Goal: Task Accomplishment & Management: Manage account settings

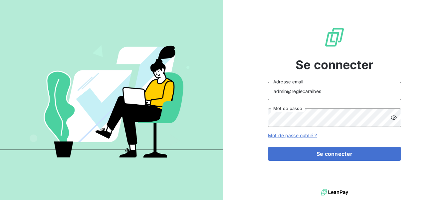
click at [362, 89] on input "admin@regiecaraibes" at bounding box center [334, 91] width 133 height 19
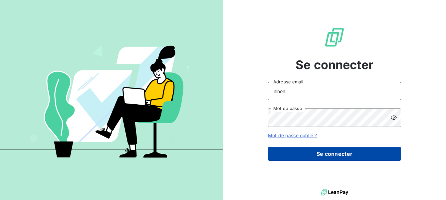
type input "[EMAIL_ADDRESS][DOMAIN_NAME]"
click at [328, 156] on button "Se connecter" at bounding box center [334, 154] width 133 height 14
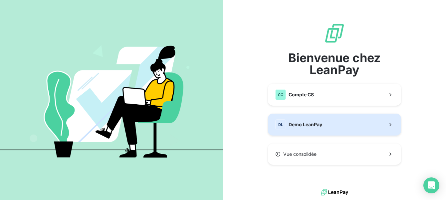
click at [375, 122] on button "DL Demo LeanPay" at bounding box center [334, 125] width 133 height 22
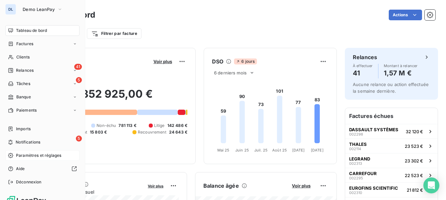
click at [20, 154] on span "Paramètres et réglages" at bounding box center [38, 156] width 45 height 6
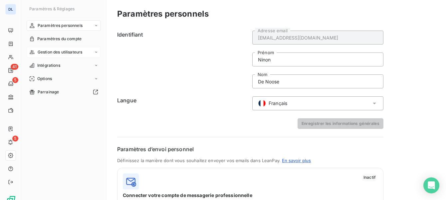
click at [79, 51] on span "Gestion des utilisateurs" at bounding box center [60, 52] width 45 height 6
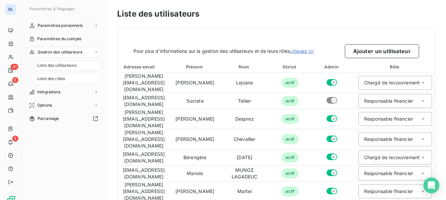
click at [62, 77] on span "Liste des rôles" at bounding box center [51, 79] width 28 height 6
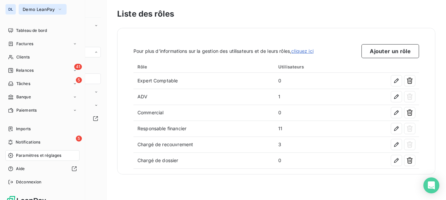
click at [31, 8] on span "Demo LeanPay" at bounding box center [39, 9] width 32 height 5
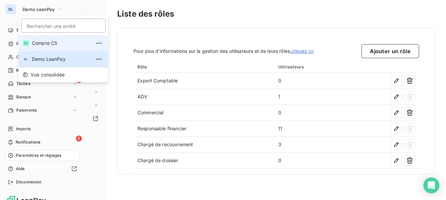
click at [41, 42] on span "Compte CS" at bounding box center [61, 43] width 59 height 7
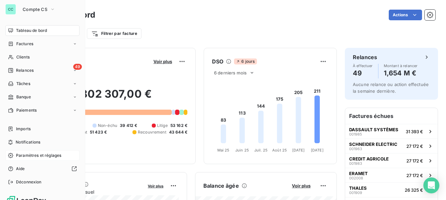
click at [36, 150] on div "Paramètres et réglages" at bounding box center [42, 155] width 74 height 11
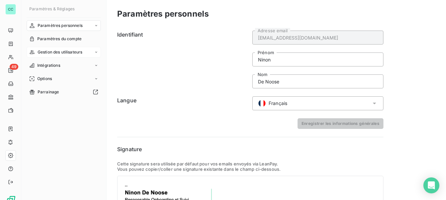
click at [65, 53] on span "Gestion des utilisateurs" at bounding box center [60, 52] width 45 height 6
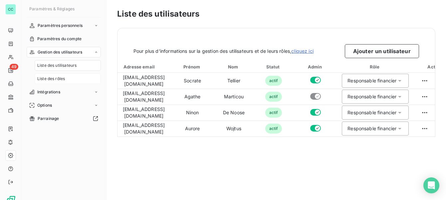
click at [58, 84] on div "Liste des rôles" at bounding box center [68, 78] width 66 height 11
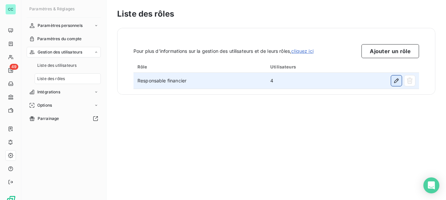
click at [393, 81] on icon "button" at bounding box center [396, 80] width 7 height 7
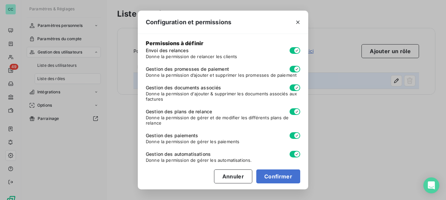
scroll to position [80, 0]
click at [375, 140] on div "Configuration et permissions Paramètres globaux Responsable financier Nom du rô…" at bounding box center [223, 100] width 446 height 200
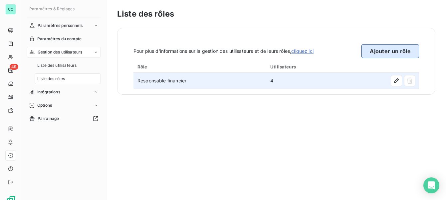
click at [390, 53] on button "Ajouter un rôle" at bounding box center [390, 51] width 58 height 14
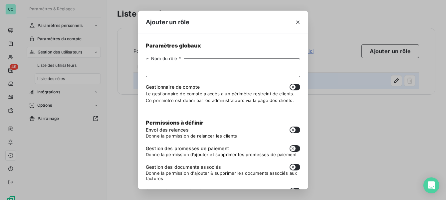
click at [235, 69] on input "Nom du rôle *" at bounding box center [223, 68] width 154 height 19
type input "v"
type input "Commercial"
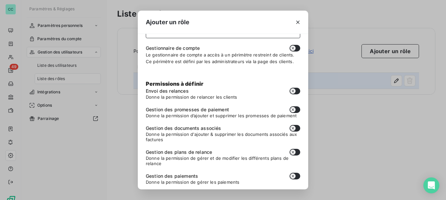
scroll to position [0, 0]
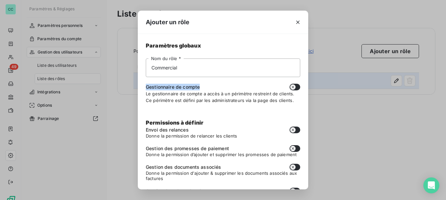
drag, startPoint x: 201, startPoint y: 86, endPoint x: 160, endPoint y: 80, distance: 41.7
click at [160, 80] on div "Commercial Nom du rôle * Gestionnaire de compte Le gestionnaire de compte a acc…" at bounding box center [223, 81] width 154 height 45
click at [209, 86] on div "Gestionnaire de compte" at bounding box center [223, 87] width 154 height 7
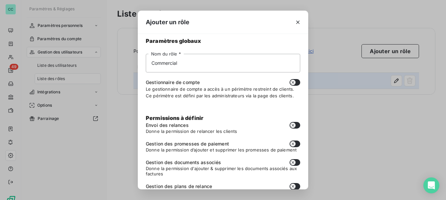
click at [297, 81] on button "button" at bounding box center [294, 82] width 11 height 7
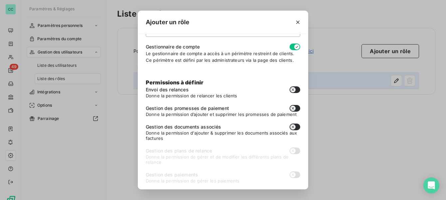
scroll to position [38, 0]
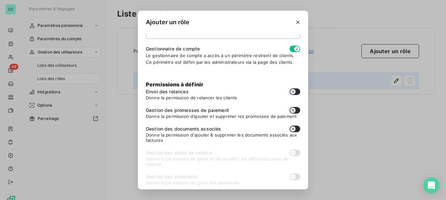
click at [293, 51] on button "button" at bounding box center [294, 49] width 11 height 7
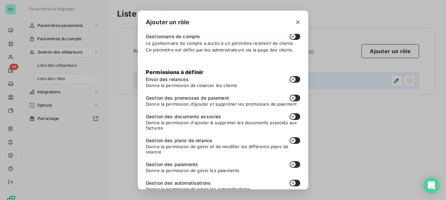
scroll to position [0, 0]
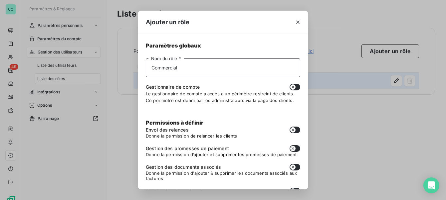
click at [211, 64] on input "Commercial" at bounding box center [223, 68] width 154 height 19
click at [297, 86] on button "button" at bounding box center [294, 87] width 11 height 7
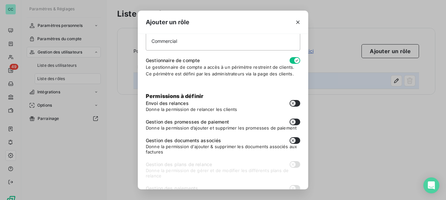
scroll to position [25, 0]
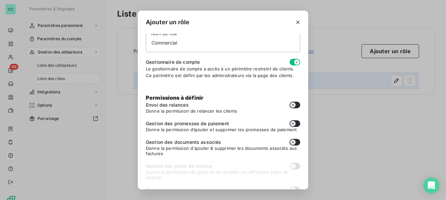
click at [291, 63] on button "button" at bounding box center [294, 62] width 11 height 7
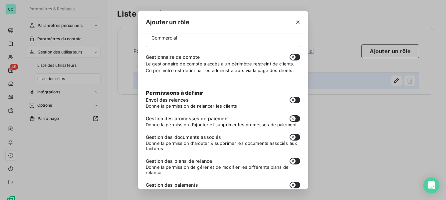
scroll to position [23, 0]
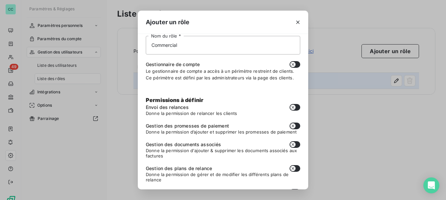
click at [296, 64] on button "button" at bounding box center [294, 64] width 11 height 7
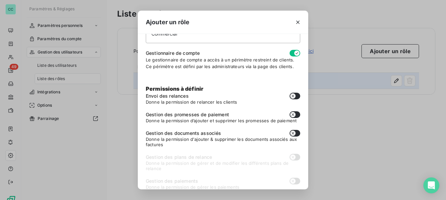
scroll to position [31, 0]
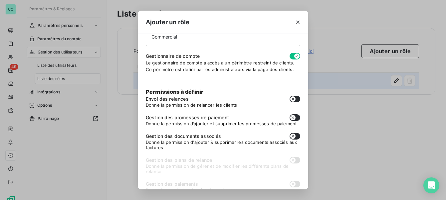
click at [290, 56] on button "button" at bounding box center [294, 56] width 11 height 7
checkbox input "false"
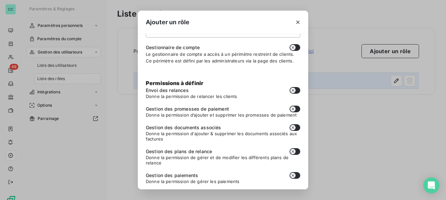
scroll to position [81, 0]
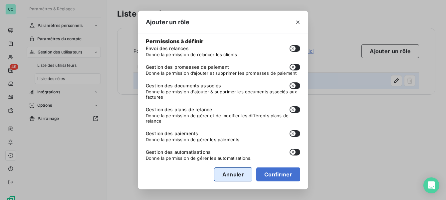
click at [244, 175] on button "Annuler" at bounding box center [233, 175] width 38 height 14
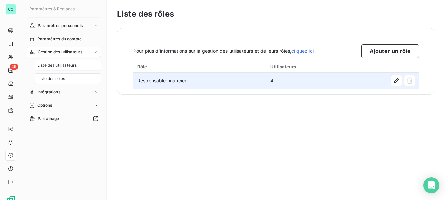
click at [85, 63] on div "Liste des utilisateurs" at bounding box center [68, 65] width 66 height 11
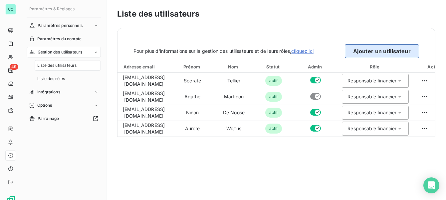
click at [364, 50] on button "Ajouter un utilisateur" at bounding box center [381, 51] width 74 height 14
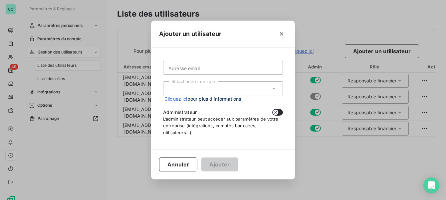
click at [209, 75] on form "Adresse email Sélectionnez un rôle Cliquez ici pour plus d’informations Adminis…" at bounding box center [223, 98] width 120 height 75
click at [210, 69] on input "Adresse email" at bounding box center [223, 68] width 120 height 14
click at [177, 89] on div "Sélectionnez un rôle" at bounding box center [223, 88] width 120 height 14
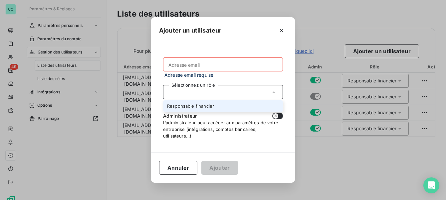
click at [177, 89] on div "Sélectionnez un rôle" at bounding box center [223, 92] width 120 height 14
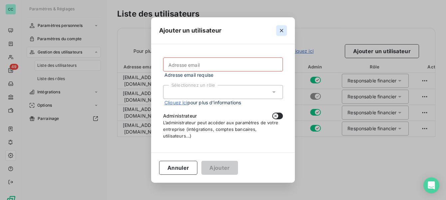
click at [280, 32] on icon "button" at bounding box center [281, 30] width 7 height 7
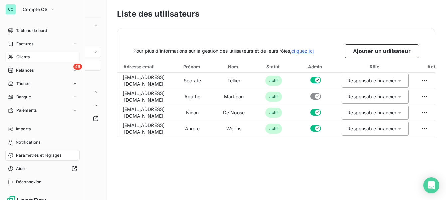
click at [11, 56] on icon at bounding box center [10, 57] width 5 height 4
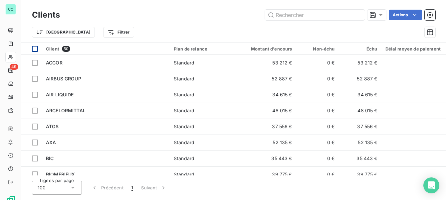
click at [33, 49] on div at bounding box center [35, 49] width 6 height 6
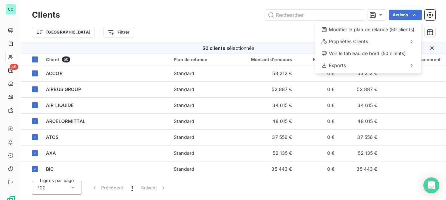
click at [219, 33] on html "CC 49 Clients Actions Modifier le plan de relance (50 clients) Propriétés Clien…" at bounding box center [223, 100] width 446 height 200
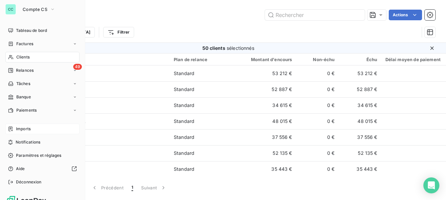
click at [17, 129] on span "Imports" at bounding box center [23, 129] width 15 height 6
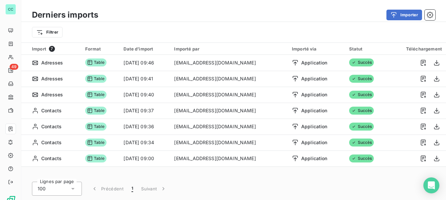
click at [396, 7] on div "Derniers imports Importer Filtrer" at bounding box center [233, 21] width 424 height 43
click at [394, 15] on icon "button" at bounding box center [393, 15] width 7 height 7
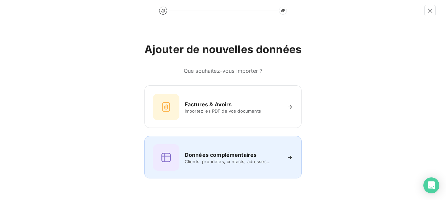
click at [225, 148] on div "Données complémentaires Clients, propriétés, contacts, adresses..." at bounding box center [223, 157] width 140 height 27
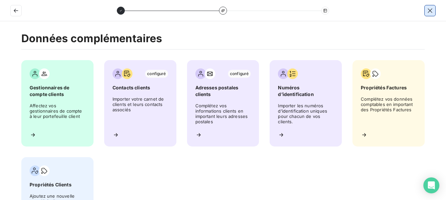
click at [427, 11] on icon "button" at bounding box center [429, 10] width 7 height 7
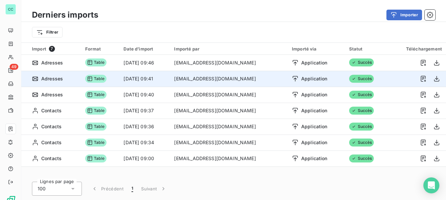
click at [386, 10] on button "Importer" at bounding box center [404, 15] width 36 height 11
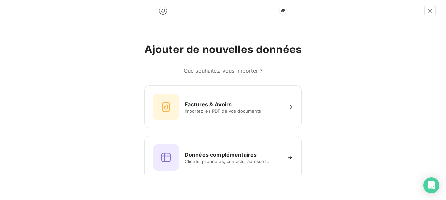
click at [424, 16] on div at bounding box center [223, 10] width 446 height 21
click at [437, 10] on div at bounding box center [223, 10] width 446 height 21
click at [422, 10] on div at bounding box center [223, 10] width 446 height 21
click at [429, 12] on icon "button" at bounding box center [429, 10] width 7 height 7
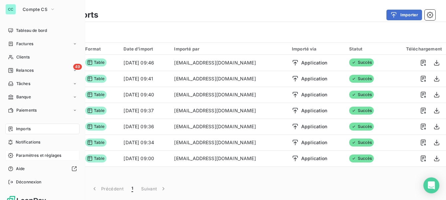
click at [17, 154] on span "Paramètres et réglages" at bounding box center [38, 156] width 45 height 6
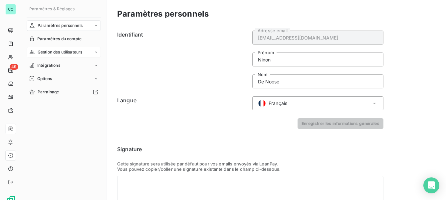
click at [61, 56] on div "Gestion des utilisateurs" at bounding box center [64, 52] width 74 height 11
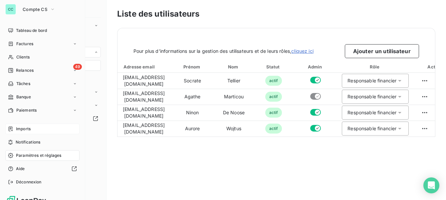
click at [15, 126] on div "Imports" at bounding box center [42, 129] width 74 height 11
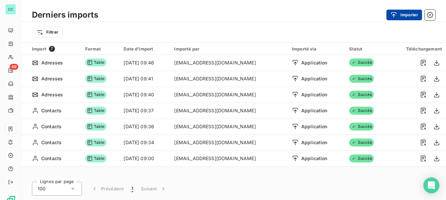
click at [402, 19] on button "Importer" at bounding box center [404, 15] width 36 height 11
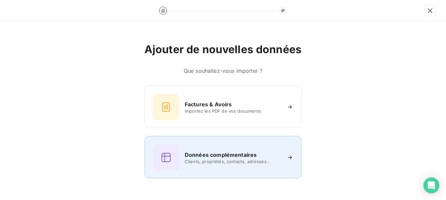
click at [202, 162] on span "Clients, propriétés, contacts, adresses..." at bounding box center [233, 161] width 96 height 5
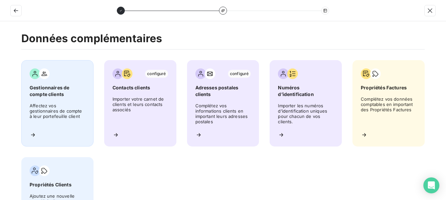
click at [68, 99] on div "Gestionnaires de compte clients Affectez vos gestionnaires de compte à leur por…" at bounding box center [57, 103] width 72 height 86
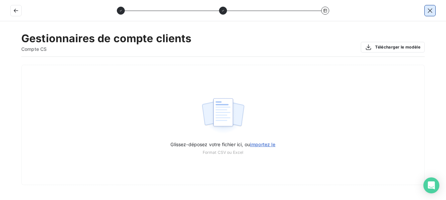
click at [427, 10] on icon "button" at bounding box center [429, 10] width 7 height 7
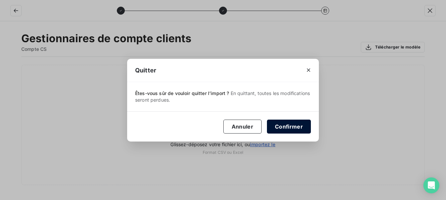
click at [281, 129] on button "Confirmer" at bounding box center [289, 127] width 44 height 14
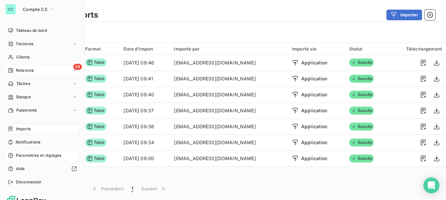
click at [36, 69] on div "49 Relances" at bounding box center [42, 70] width 74 height 11
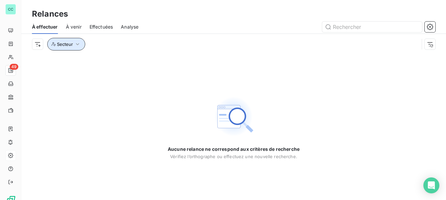
click at [78, 43] on icon "button" at bounding box center [77, 44] width 7 height 7
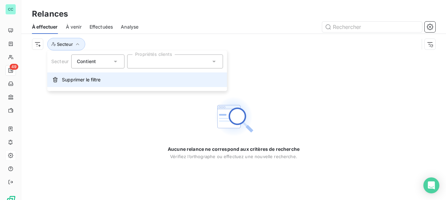
click at [82, 84] on button "Supprimer le filtre" at bounding box center [137, 79] width 180 height 15
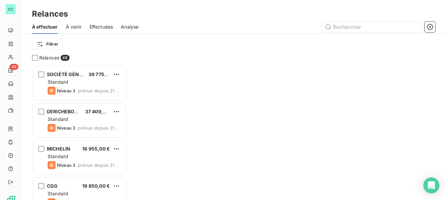
scroll to position [135, 95]
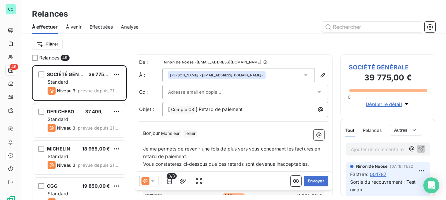
click at [77, 29] on span "À venir" at bounding box center [74, 27] width 16 height 7
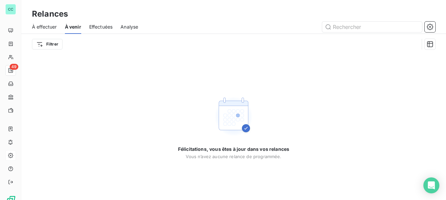
click at [100, 27] on span "Effectuées" at bounding box center [101, 27] width 24 height 7
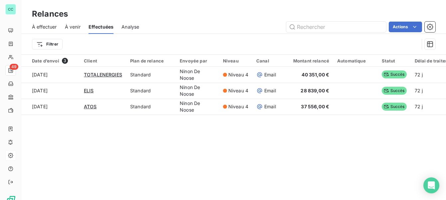
click at [131, 24] on span "Analyse" at bounding box center [130, 27] width 18 height 7
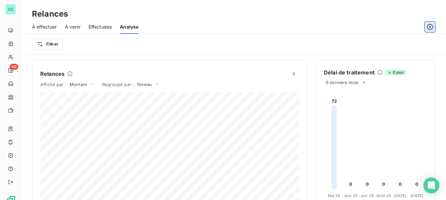
click at [428, 26] on icon "button" at bounding box center [429, 27] width 7 height 7
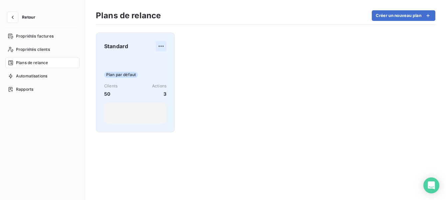
click at [162, 45] on html "Retour Propriétés factures Propriétés clients Plans de relance Automatisations …" at bounding box center [223, 100] width 446 height 200
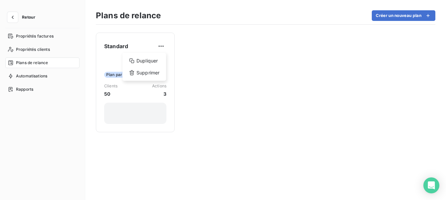
click at [130, 101] on html "Retour Propriétés factures Propriétés clients Plans de relance Automatisations …" at bounding box center [223, 100] width 446 height 200
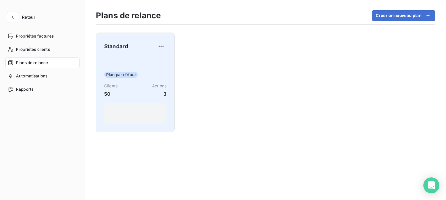
click at [132, 89] on div "Clients 50 Actions 3" at bounding box center [135, 90] width 62 height 14
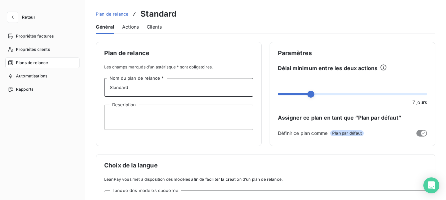
drag, startPoint x: 136, startPoint y: 86, endPoint x: 110, endPoint y: 82, distance: 26.6
click at [110, 82] on input "Standard" at bounding box center [178, 87] width 149 height 19
click at [120, 112] on textarea "Description" at bounding box center [178, 117] width 149 height 25
drag, startPoint x: 315, startPoint y: 56, endPoint x: 281, endPoint y: 49, distance: 34.3
click at [281, 49] on div "Paramètres Délai minimum entre les deux actions 7 jours Assigner ce plan en tan…" at bounding box center [352, 94] width 166 height 104
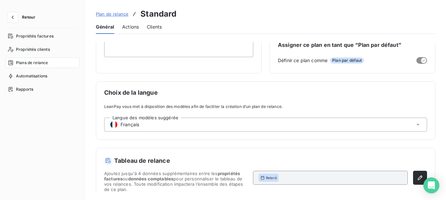
scroll to position [81, 0]
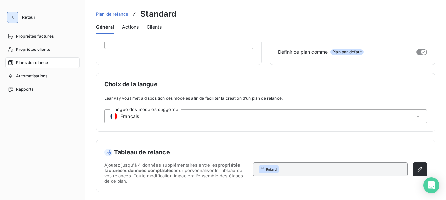
click at [16, 19] on button "button" at bounding box center [12, 17] width 11 height 11
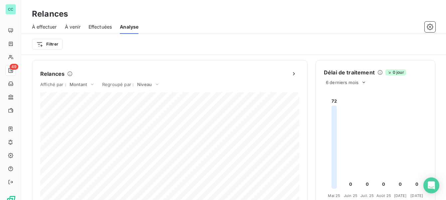
click at [42, 26] on span "À effectuer" at bounding box center [44, 27] width 25 height 7
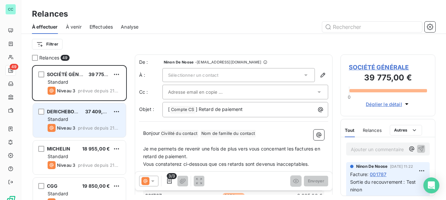
scroll to position [135, 95]
click at [63, 121] on span "Standard" at bounding box center [58, 119] width 21 height 6
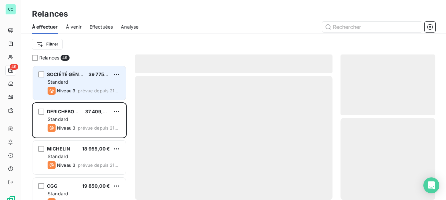
click at [85, 89] on span "prévue depuis 218 jours" at bounding box center [99, 90] width 43 height 5
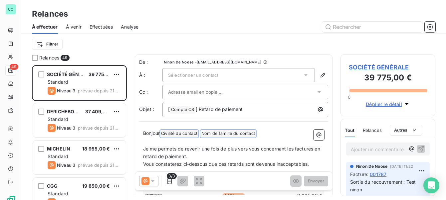
drag, startPoint x: 265, startPoint y: 106, endPoint x: 177, endPoint y: 52, distance: 104.2
click at [177, 52] on div "Relances À effectuer À venir Effectuées Analyse Filtrer Relances 49 SOCIÉTÉ GÉN…" at bounding box center [233, 100] width 424 height 200
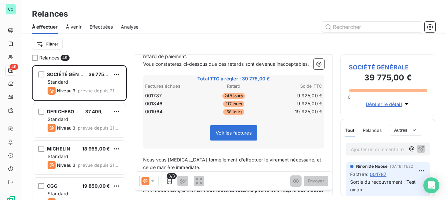
scroll to position [97, 0]
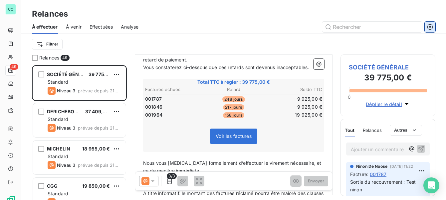
click at [426, 25] on icon "button" at bounding box center [429, 27] width 7 height 7
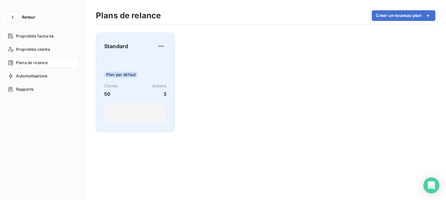
click at [154, 51] on div "Standard" at bounding box center [135, 46] width 62 height 11
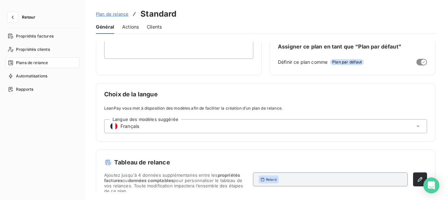
scroll to position [81, 0]
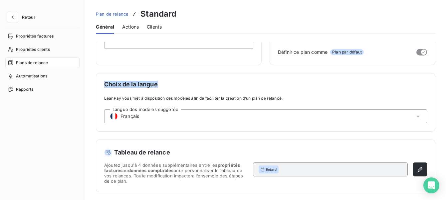
drag, startPoint x: 162, startPoint y: 81, endPoint x: 109, endPoint y: 72, distance: 54.3
click at [109, 72] on div "Plan de relance Les champs marqués d’un astérisque * sont obligatoires. Standar…" at bounding box center [265, 46] width 339 height 171
click at [142, 122] on div "Langue des modèles suggérée Français" at bounding box center [265, 116] width 323 height 14
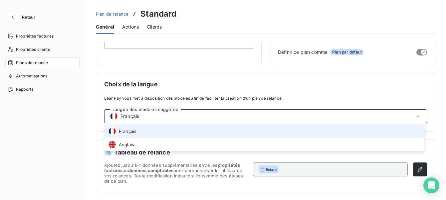
click at [197, 98] on span "LeanPay vous met à disposition des modèles afin de faciliter la création d’un p…" at bounding box center [265, 98] width 323 height 6
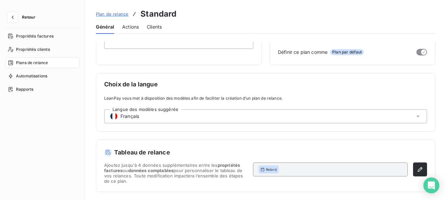
click at [192, 118] on div "Langue des modèles suggérée Français" at bounding box center [265, 116] width 323 height 14
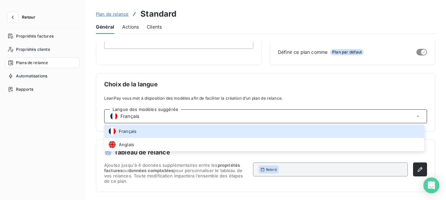
click at [202, 104] on div "Choix de la langue LeanPay vous met à disposition des modèles afin de faciliter…" at bounding box center [265, 102] width 339 height 59
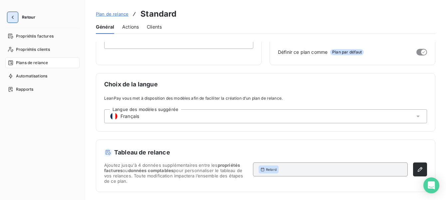
click at [8, 17] on button "button" at bounding box center [12, 17] width 11 height 11
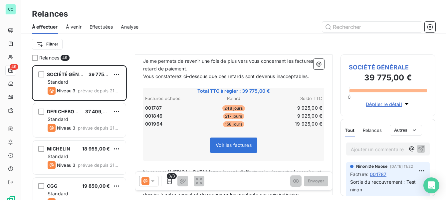
scroll to position [89, 0]
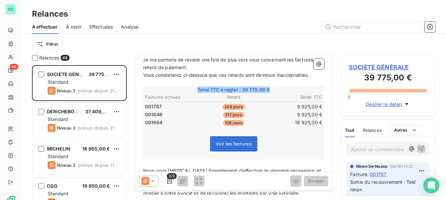
drag, startPoint x: 270, startPoint y: 89, endPoint x: 226, endPoint y: 77, distance: 45.3
click at [226, 77] on div "Bonjour Civilité du contact ﻿ Nom de famille du contact ﻿ ﻿ ﻿ Je me permets de …" at bounding box center [233, 145] width 181 height 209
click at [240, 118] on table "Factures échues Retard Solde TTC 001787 248 jours 9 925,00 € 001846 217 jours 9…" at bounding box center [233, 110] width 179 height 34
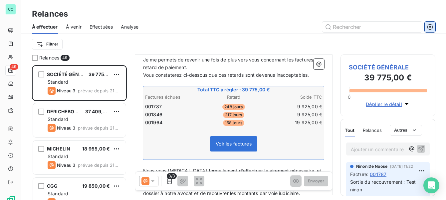
click at [429, 27] on icon "button" at bounding box center [429, 27] width 7 height 7
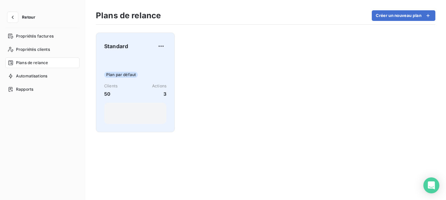
click at [123, 56] on div "Standard Plan par défaut Clients 50 Actions 3" at bounding box center [135, 82] width 62 height 83
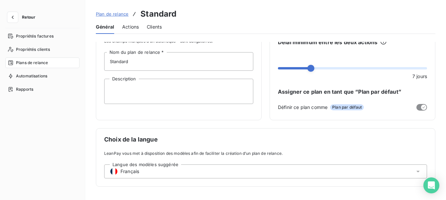
scroll to position [81, 0]
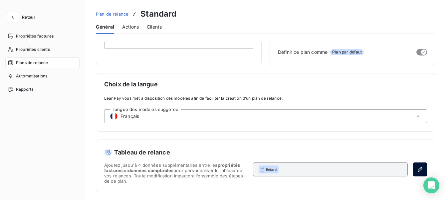
click at [419, 171] on icon "button" at bounding box center [419, 169] width 7 height 7
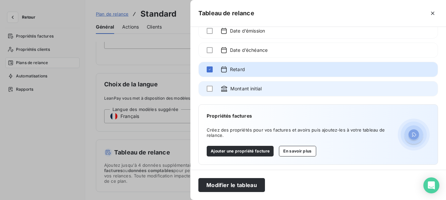
scroll to position [40, 0]
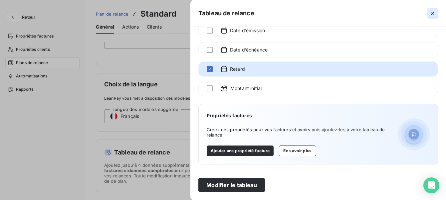
click at [436, 9] on button "button" at bounding box center [432, 13] width 11 height 11
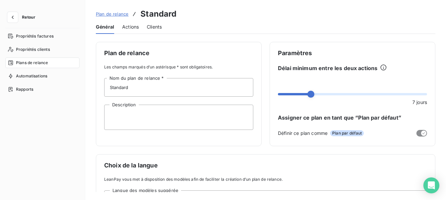
scroll to position [81, 0]
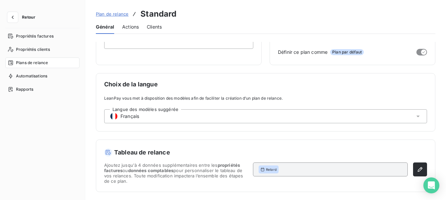
click at [18, 17] on button "Retour" at bounding box center [22, 17] width 35 height 11
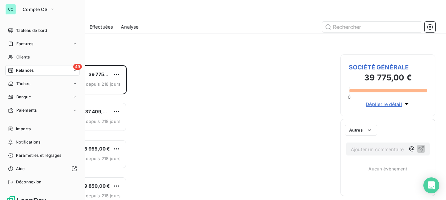
scroll to position [135, 95]
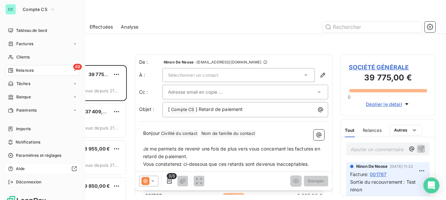
click at [29, 169] on div at bounding box center [52, 168] width 49 height 5
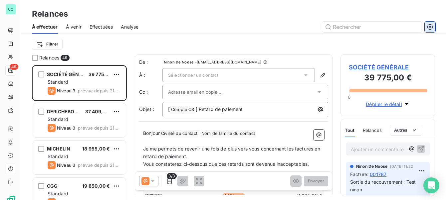
click at [431, 26] on icon "button" at bounding box center [429, 27] width 7 height 7
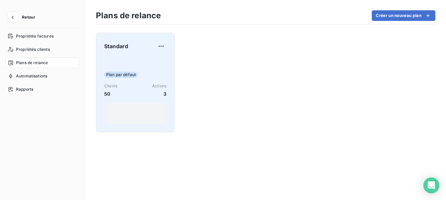
click at [137, 66] on div "Plan par défaut Clients 50 Actions 3" at bounding box center [135, 90] width 62 height 67
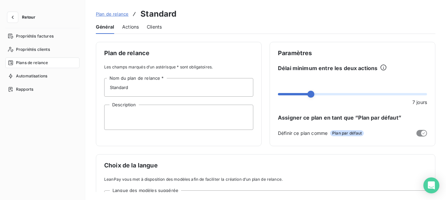
click at [130, 27] on span "Actions" at bounding box center [130, 27] width 17 height 7
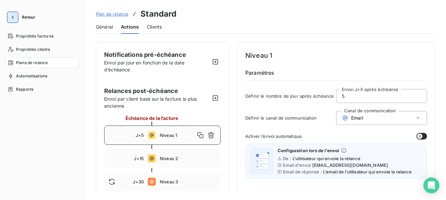
click at [14, 16] on icon "button" at bounding box center [12, 17] width 7 height 7
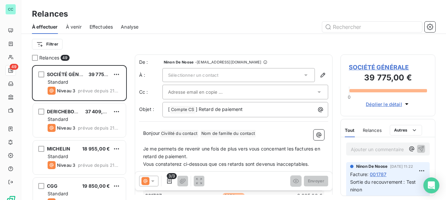
scroll to position [135, 95]
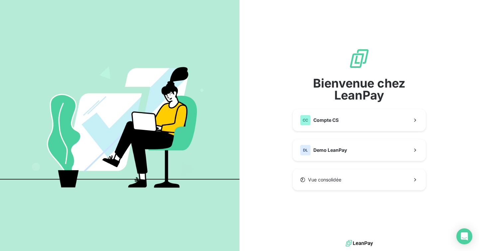
click at [332, 138] on div "Bienvenue chez LeanPay CC Compte CS DL Demo LeanPay Vue consolidée" at bounding box center [359, 119] width 133 height 142
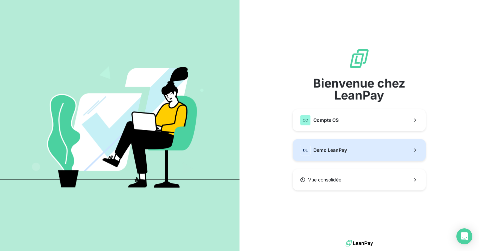
click at [328, 145] on div "DL Demo LeanPay" at bounding box center [323, 150] width 47 height 11
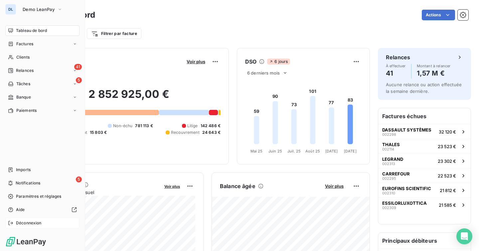
click at [14, 222] on div "Déconnexion" at bounding box center [42, 222] width 74 height 11
